Goal: Information Seeking & Learning: Learn about a topic

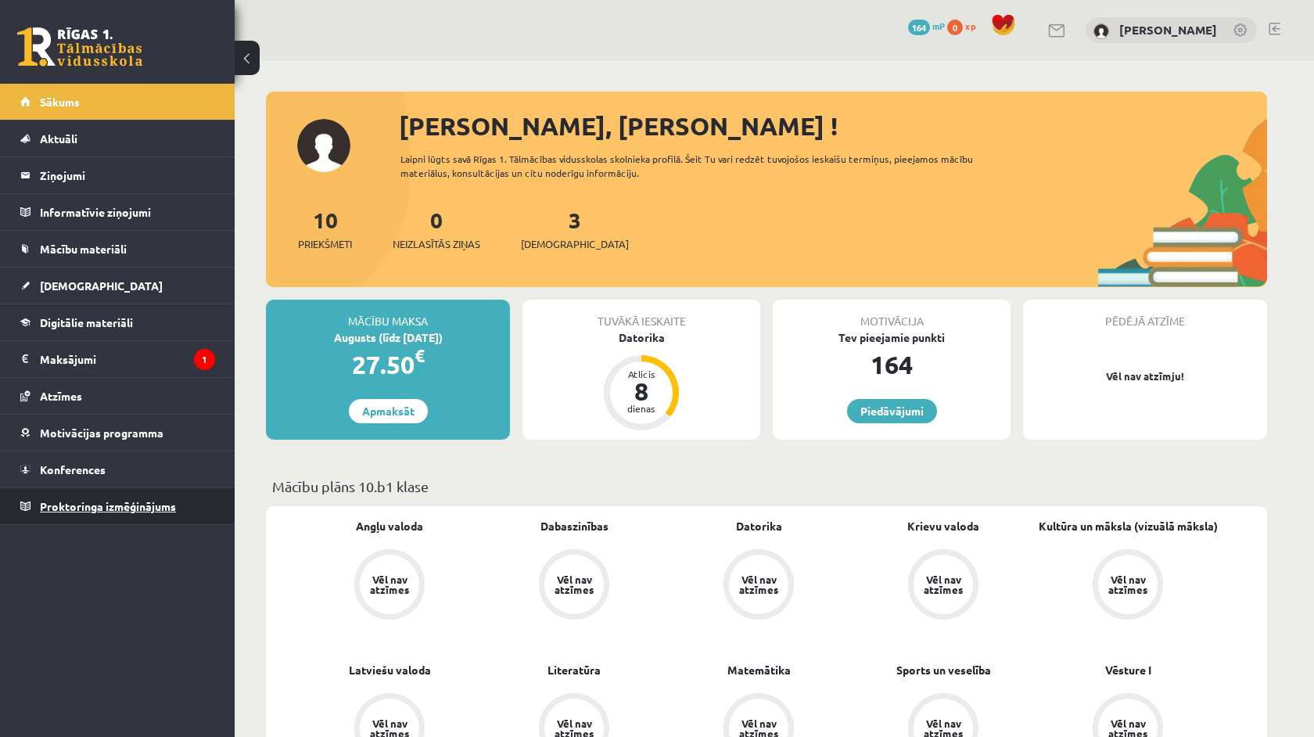
click at [133, 522] on link "Proktoringa izmēģinājums" at bounding box center [117, 506] width 195 height 36
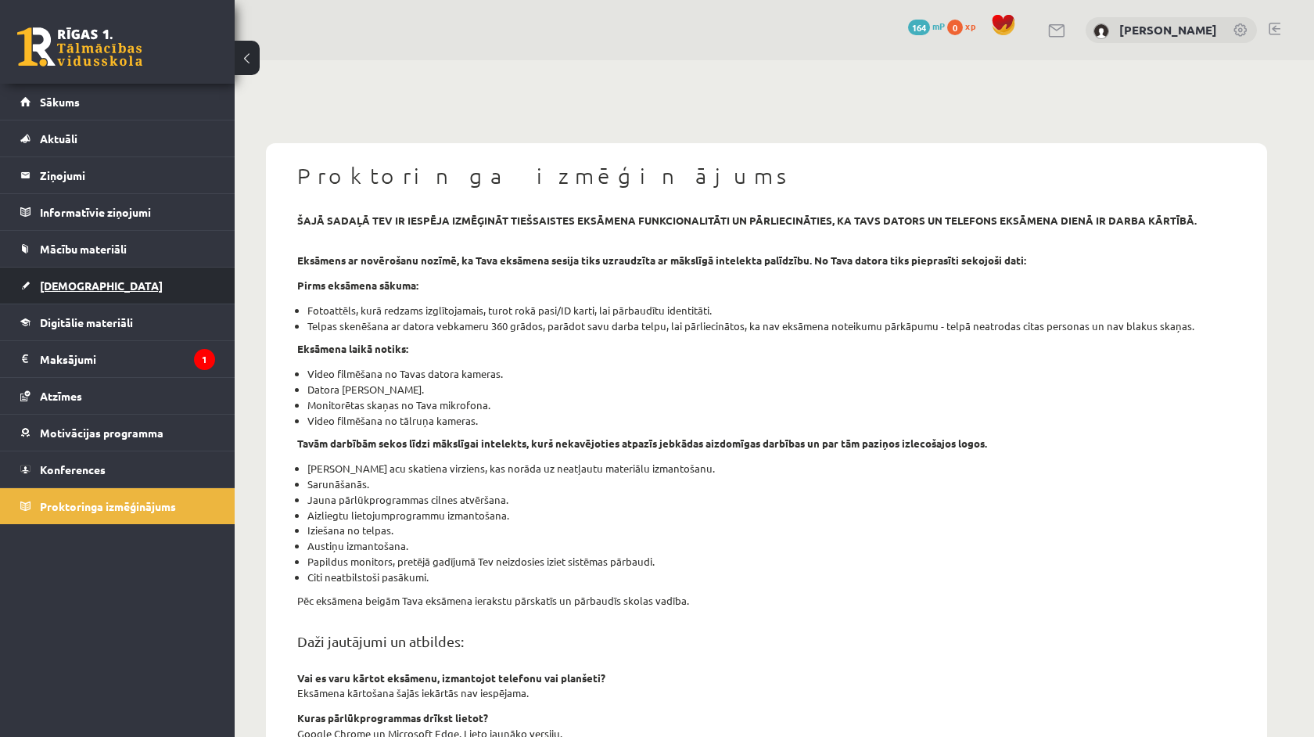
click at [58, 293] on link "[DEMOGRAPHIC_DATA]" at bounding box center [117, 285] width 195 height 36
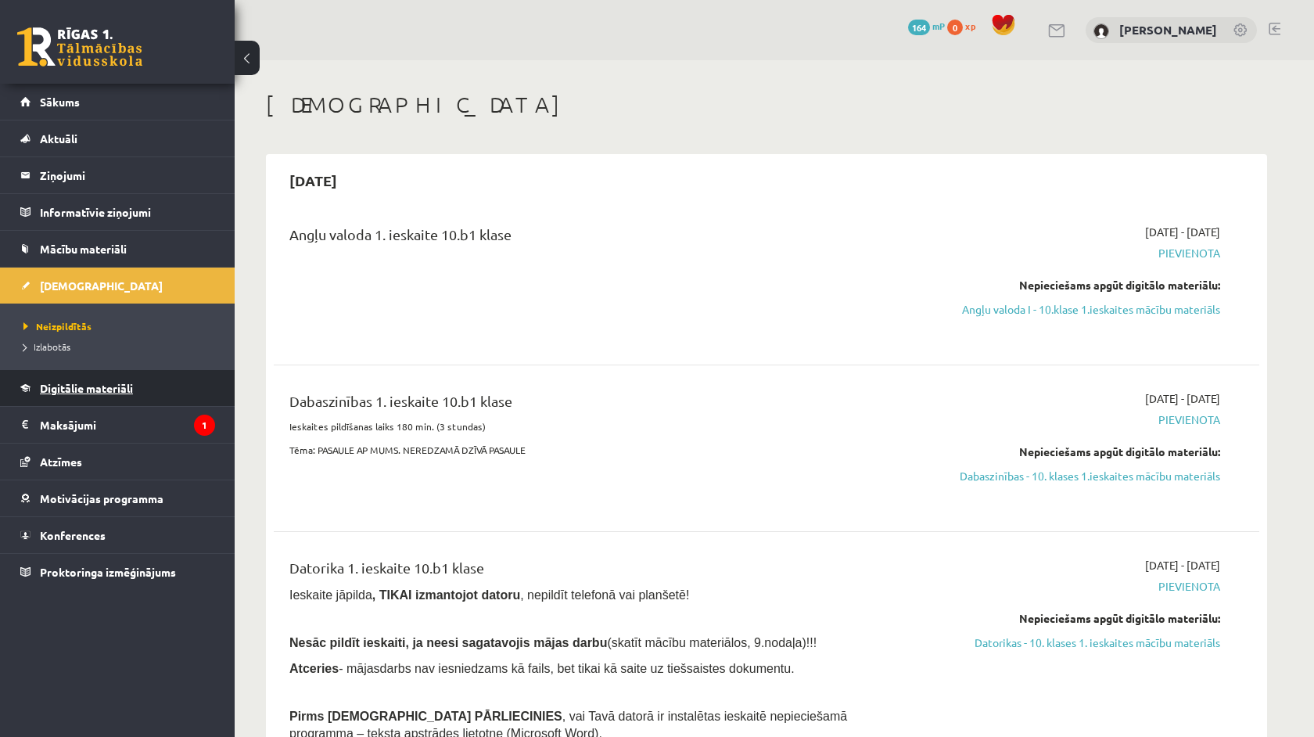
click at [85, 375] on link "Digitālie materiāli" at bounding box center [117, 388] width 195 height 36
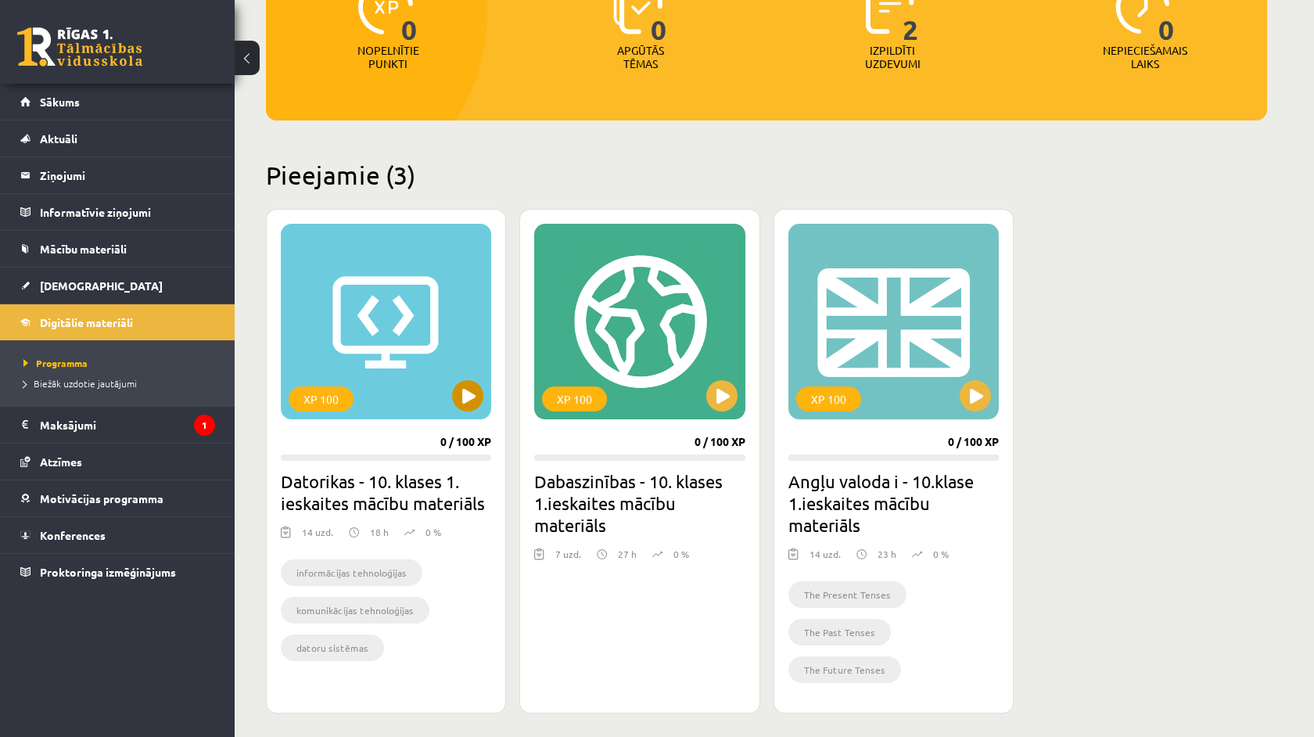
scroll to position [246, 0]
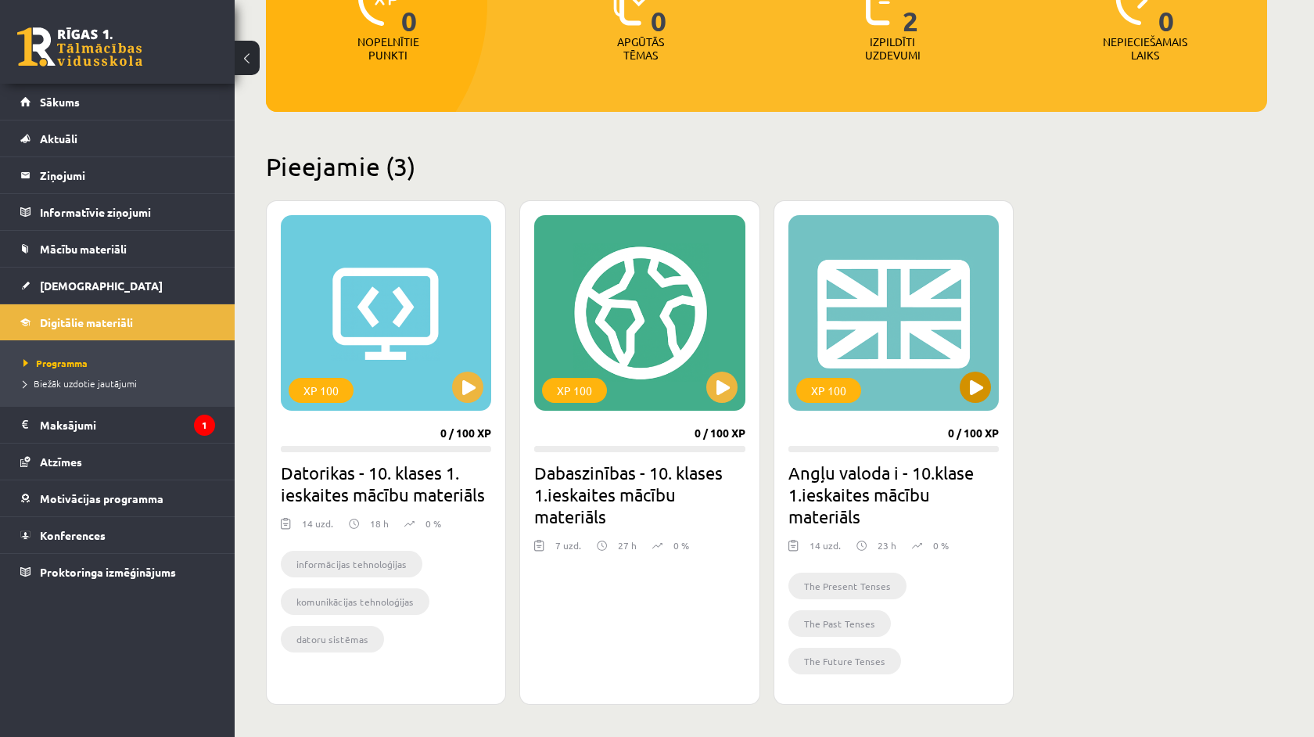
click at [974, 379] on button at bounding box center [975, 386] width 31 height 31
click at [882, 346] on div "XP 100" at bounding box center [893, 313] width 210 height 196
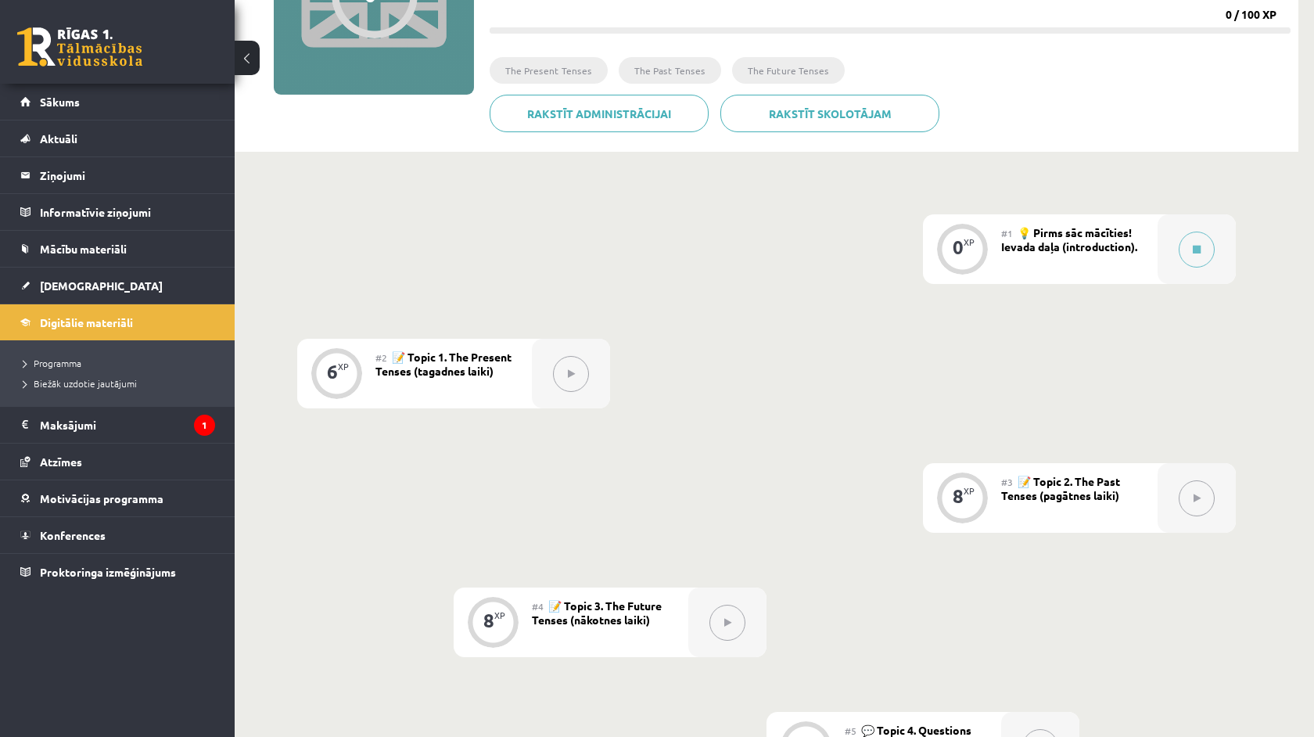
scroll to position [225, 0]
click at [1201, 252] on icon at bounding box center [1197, 249] width 8 height 9
